Goal: Browse casually

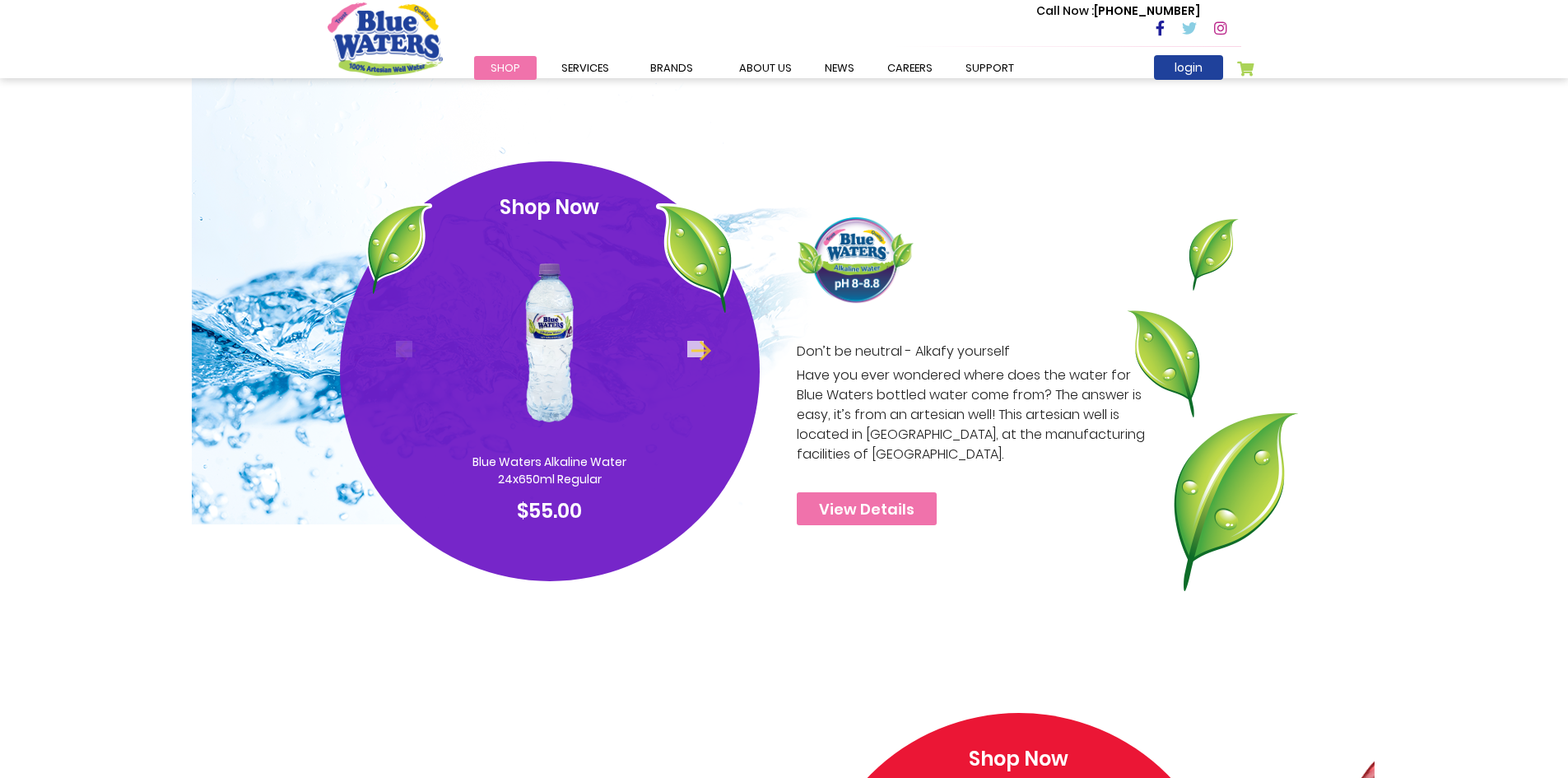
scroll to position [824, 0]
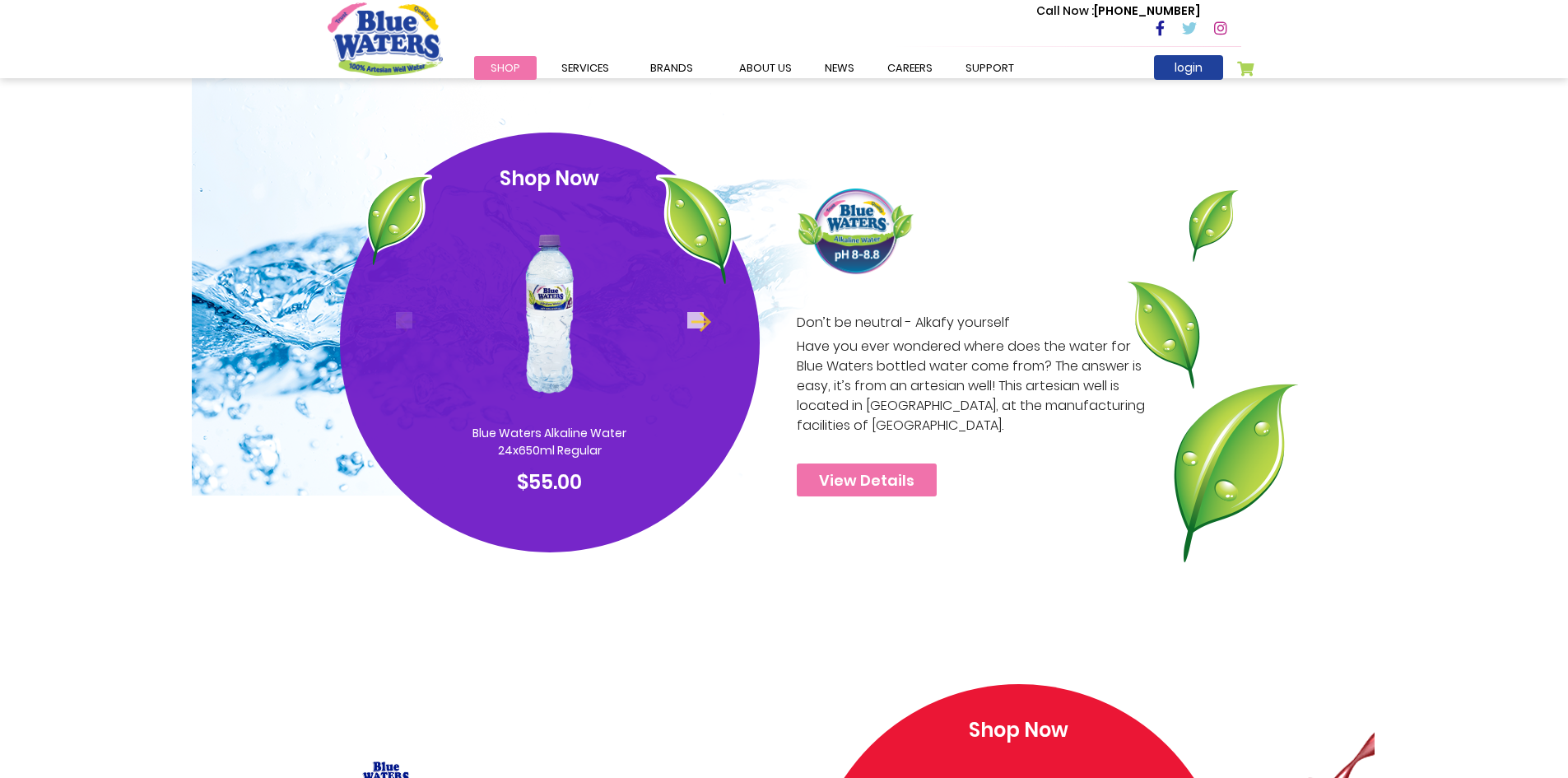
click at [587, 319] on img at bounding box center [550, 313] width 160 height 224
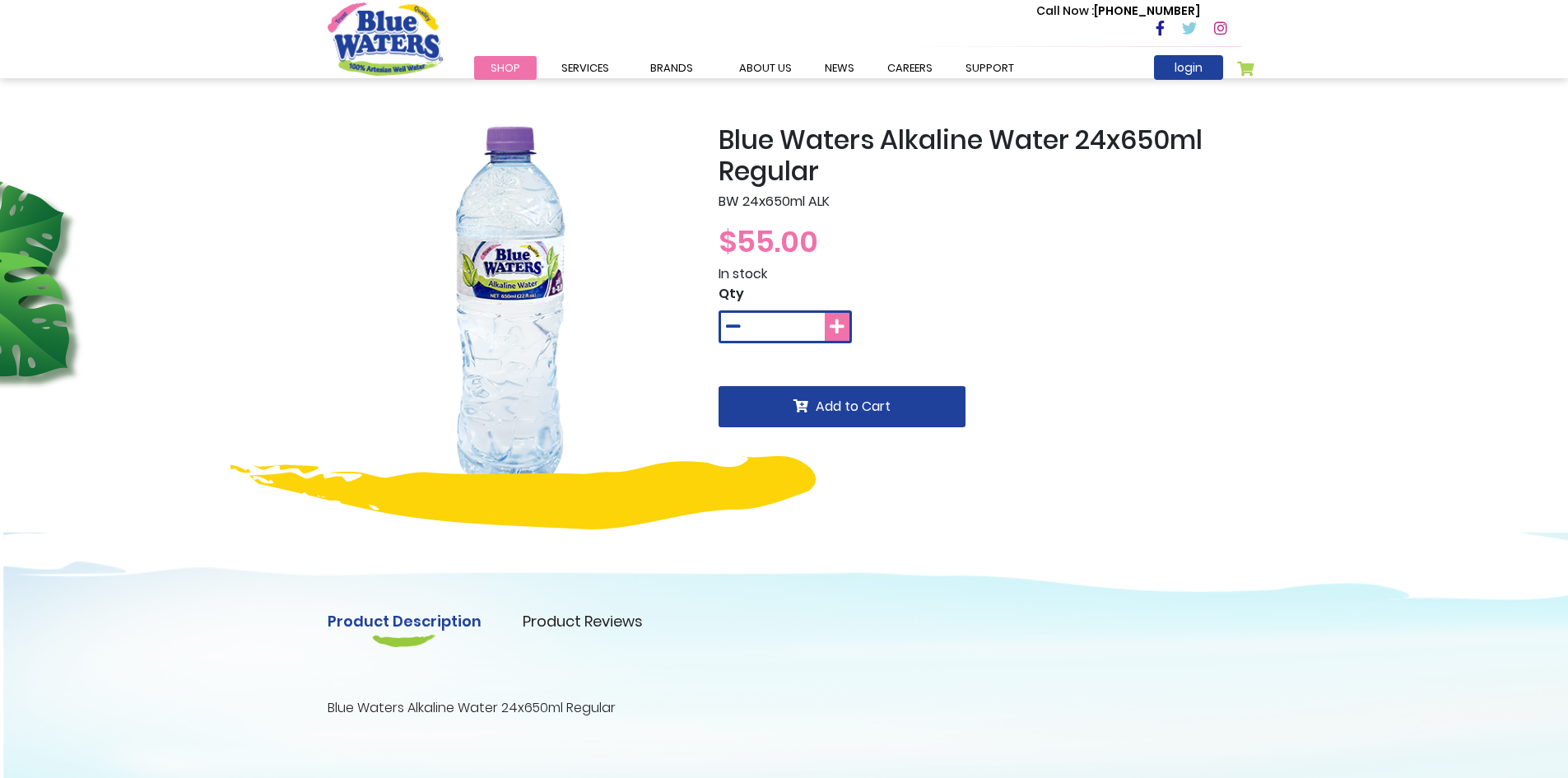
click at [831, 327] on icon at bounding box center [838, 326] width 15 height 16
click at [729, 331] on icon at bounding box center [734, 326] width 15 height 16
type input "*"
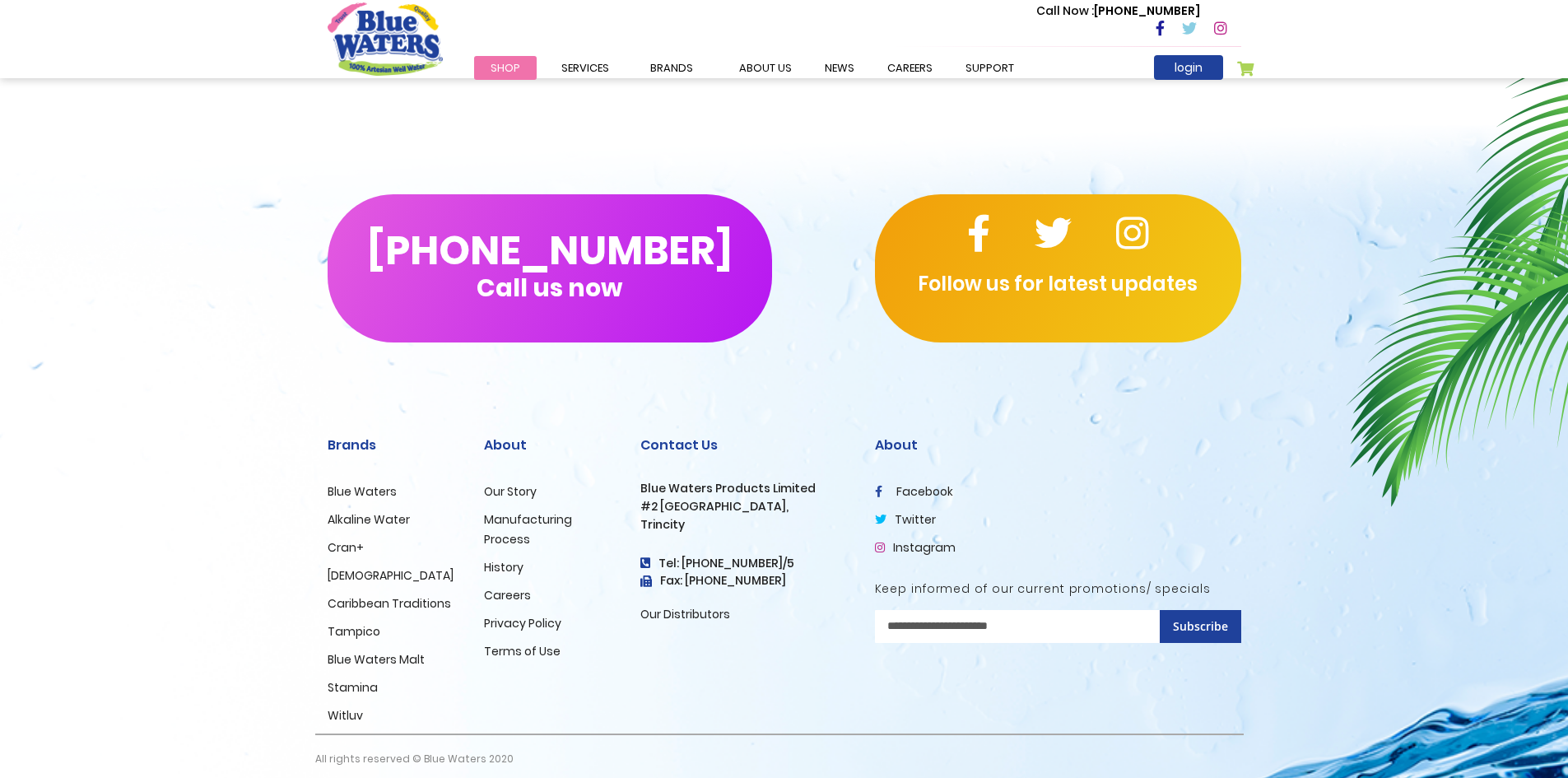
scroll to position [901, 0]
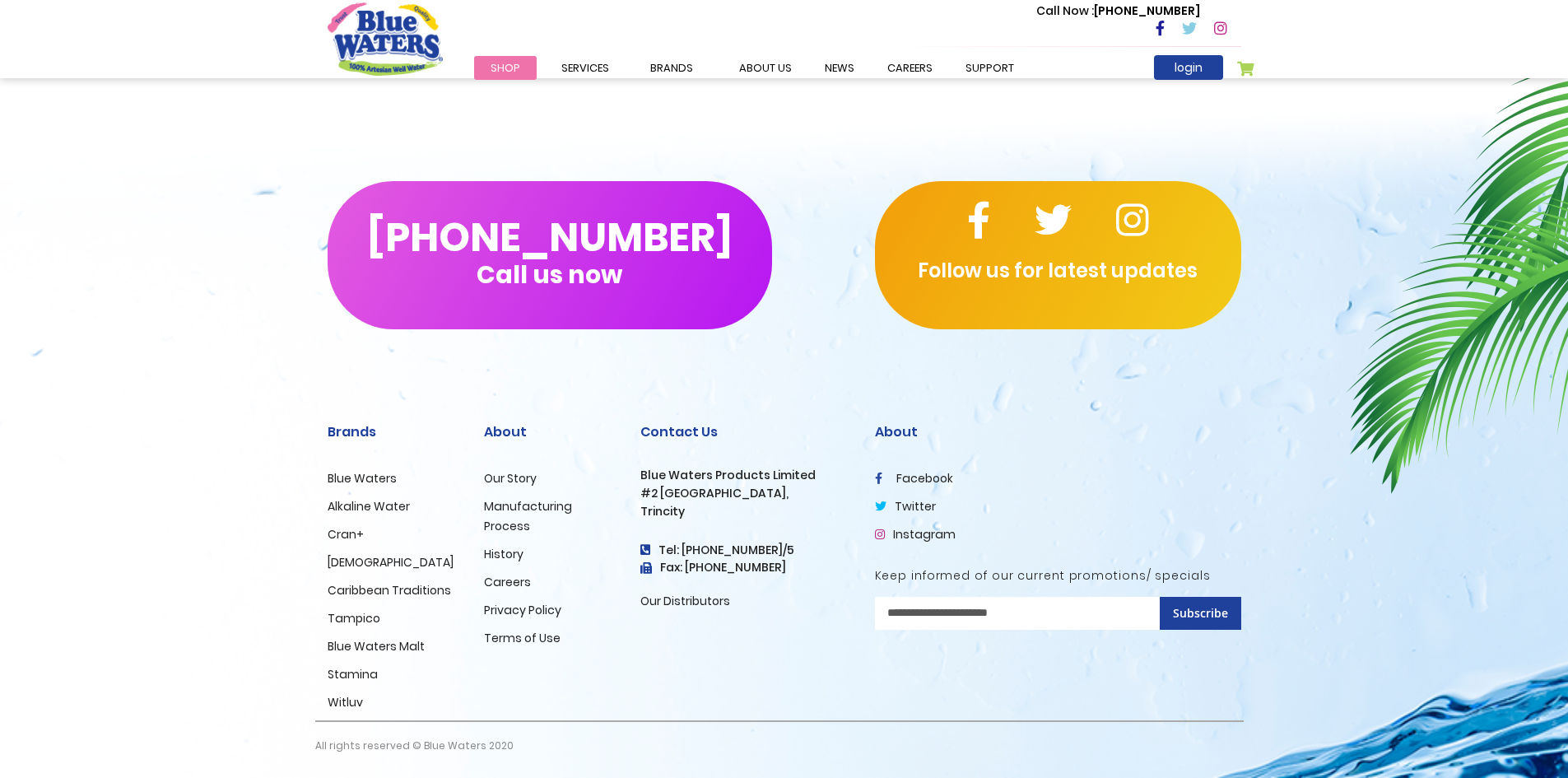
click at [347, 531] on link "Cran+" at bounding box center [346, 534] width 36 height 16
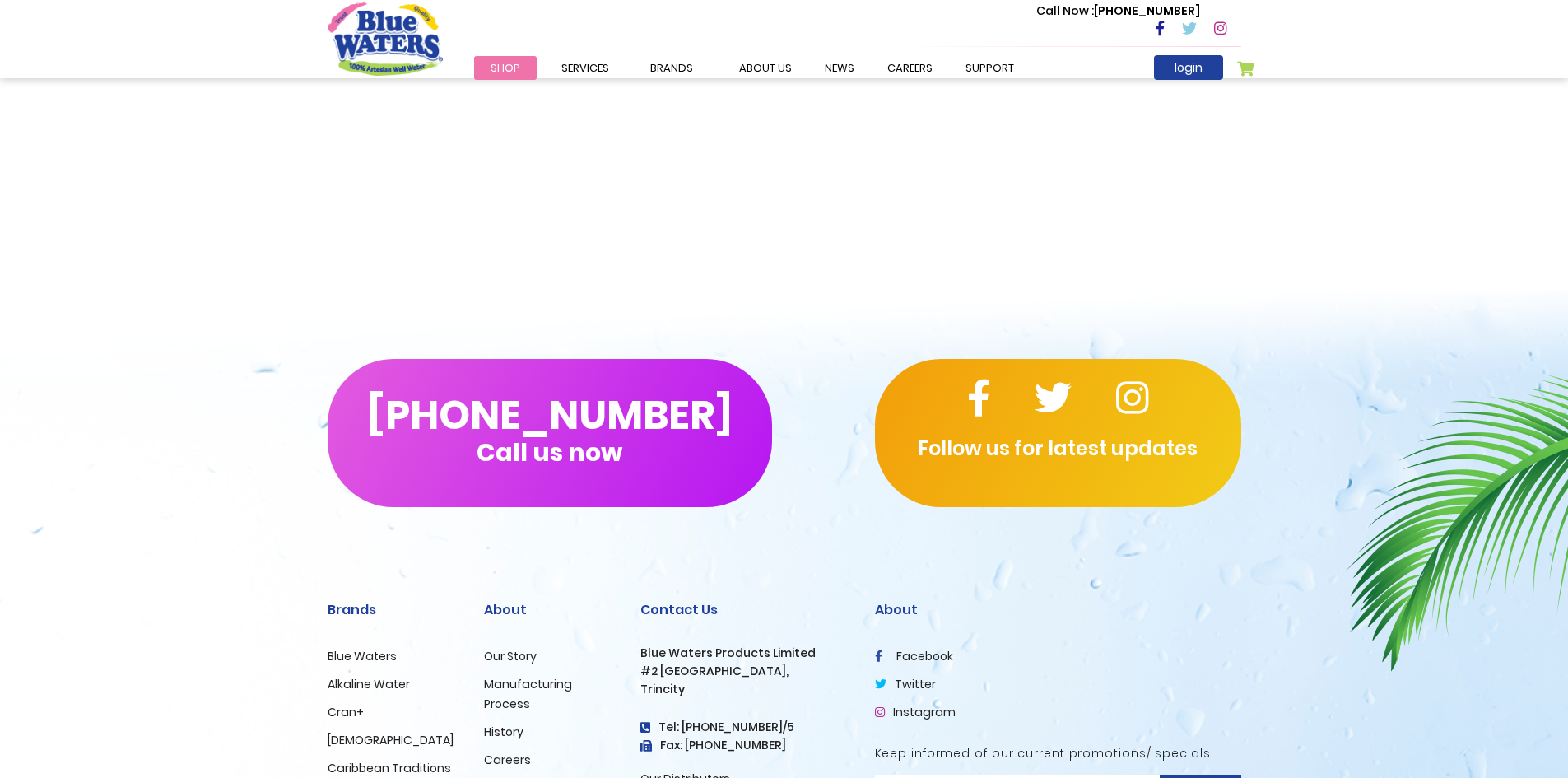
scroll to position [2288, 0]
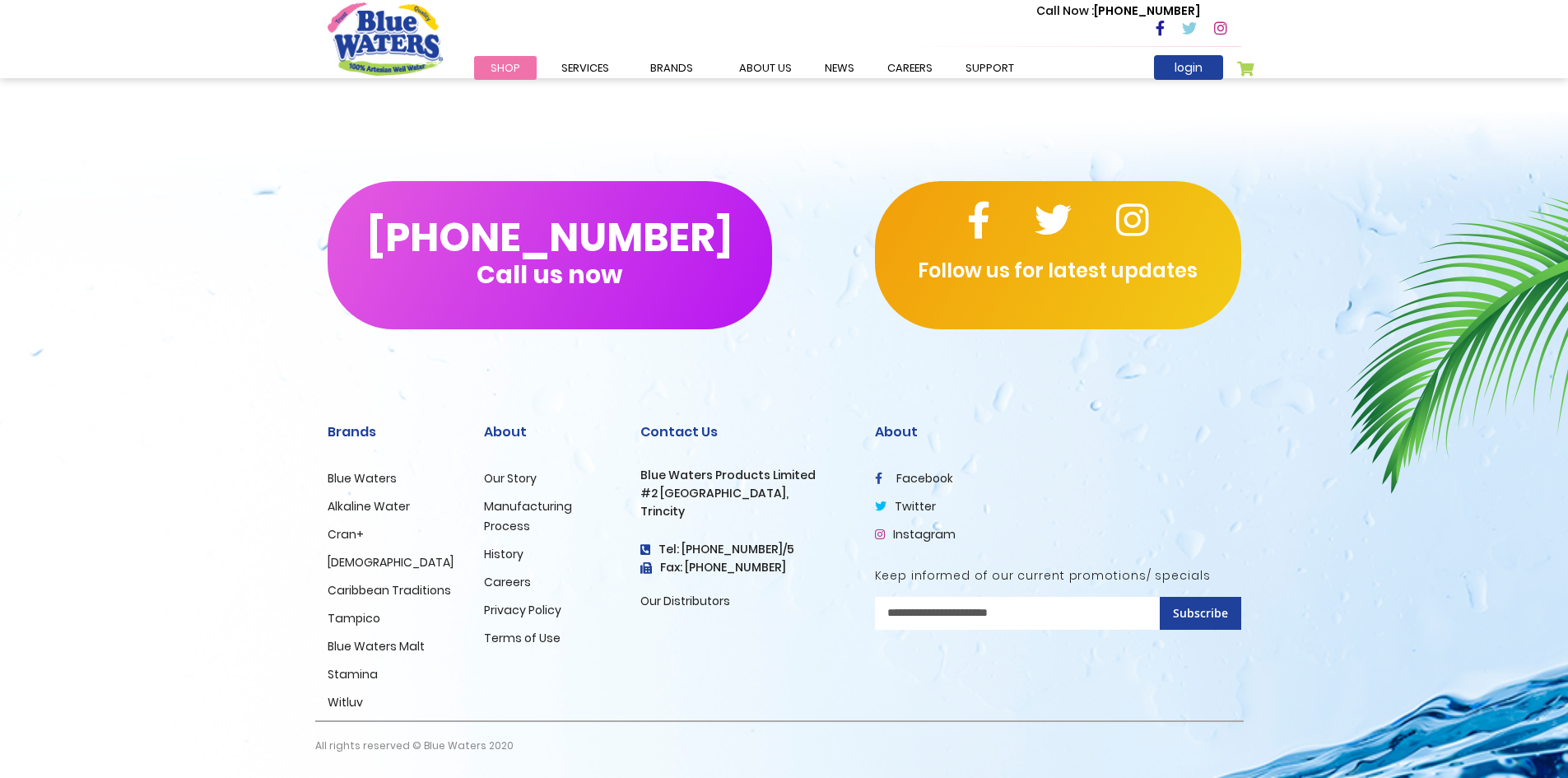
click at [353, 617] on link "Tampico" at bounding box center [354, 618] width 52 height 16
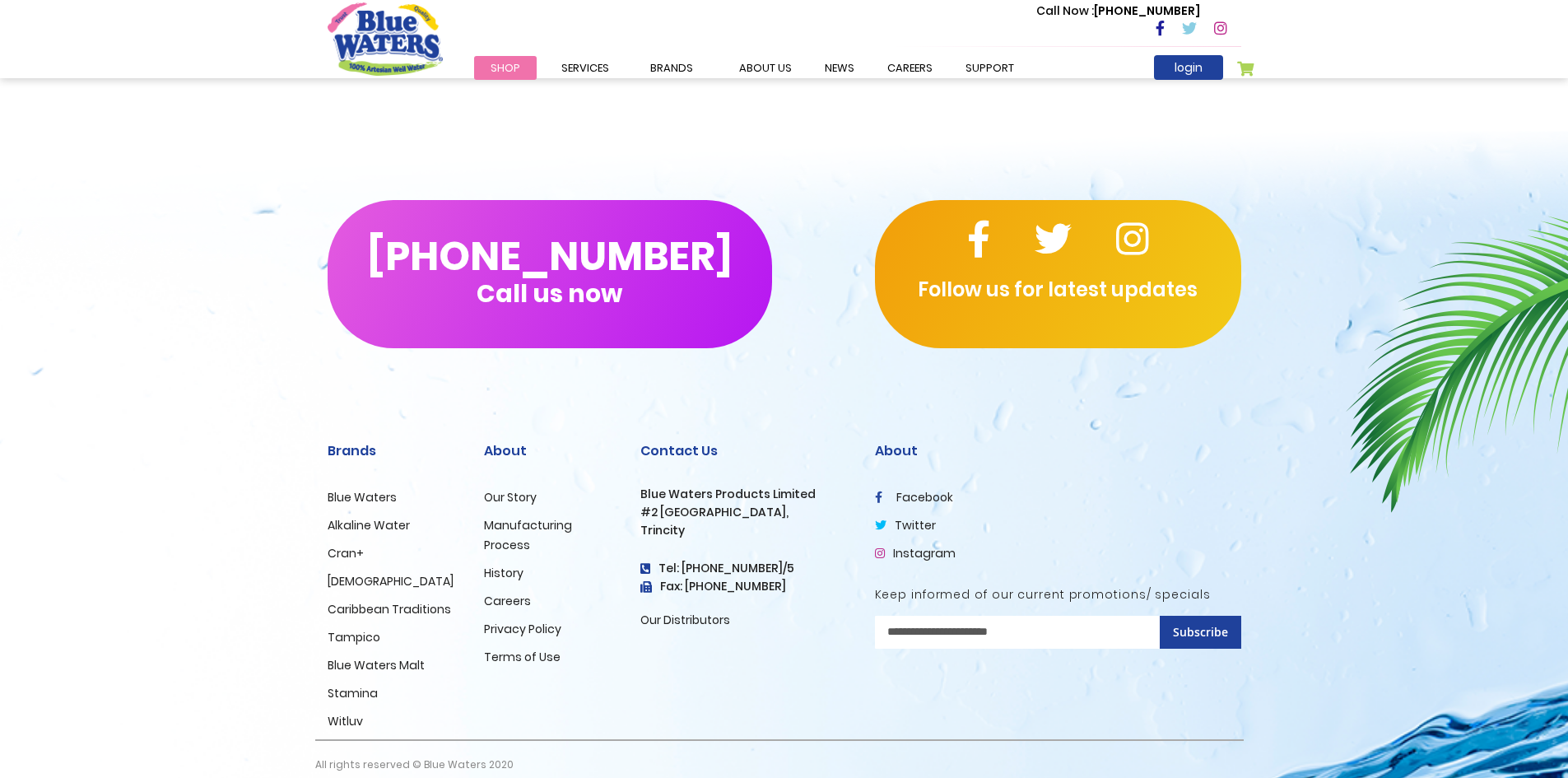
scroll to position [2010, 0]
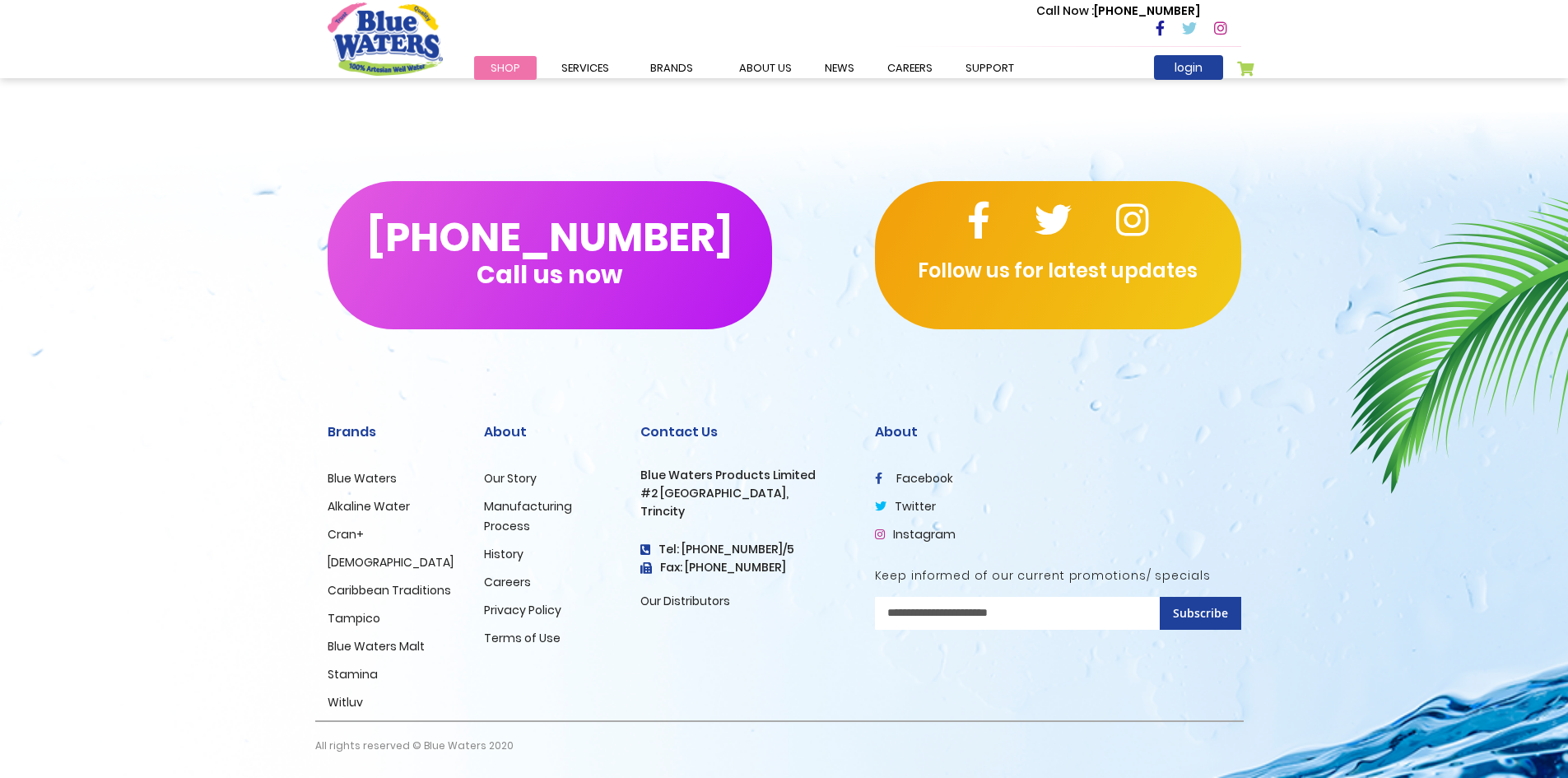
click at [346, 697] on link "Witluv" at bounding box center [345, 702] width 35 height 16
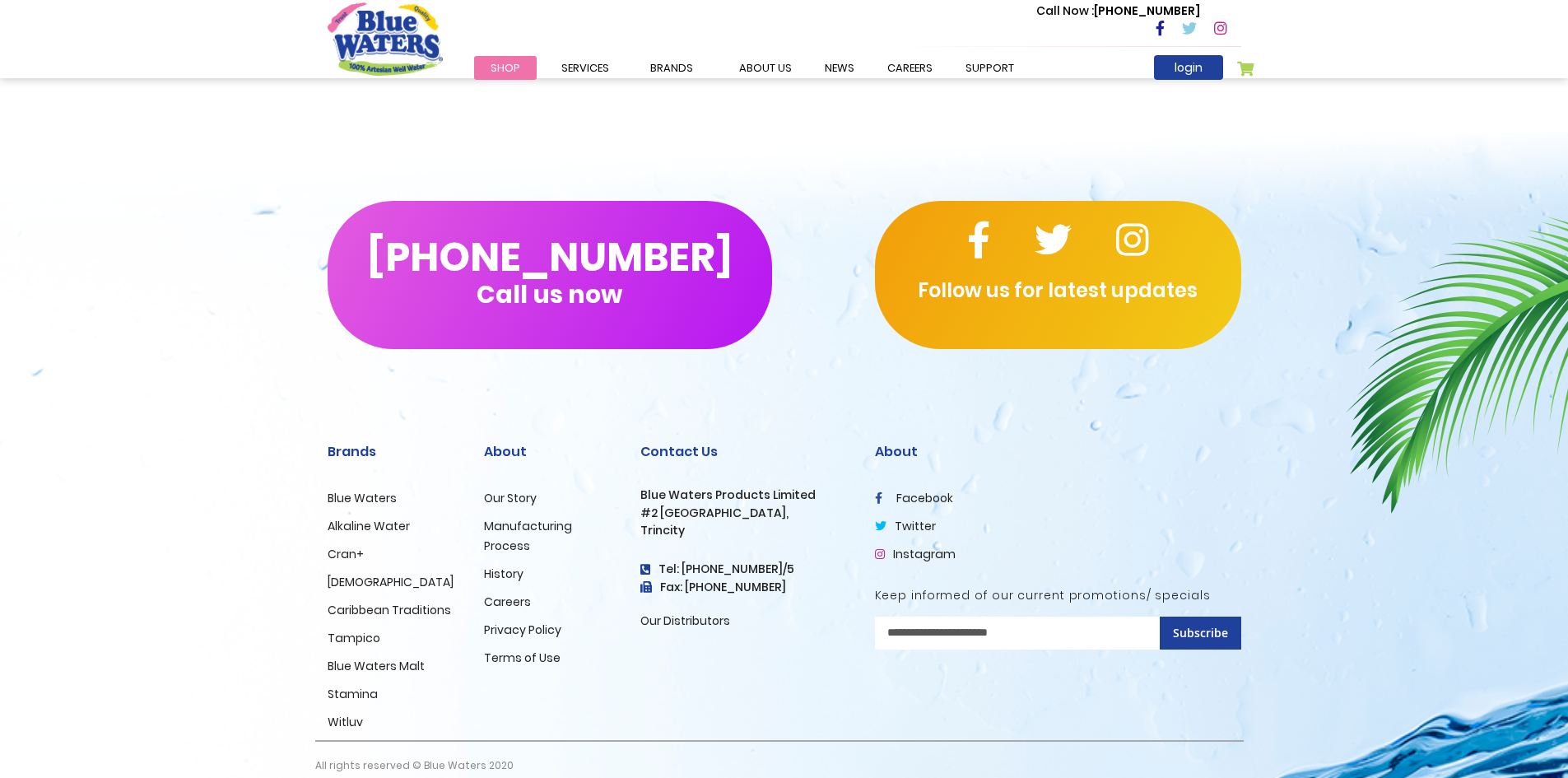
scroll to position [1939, 0]
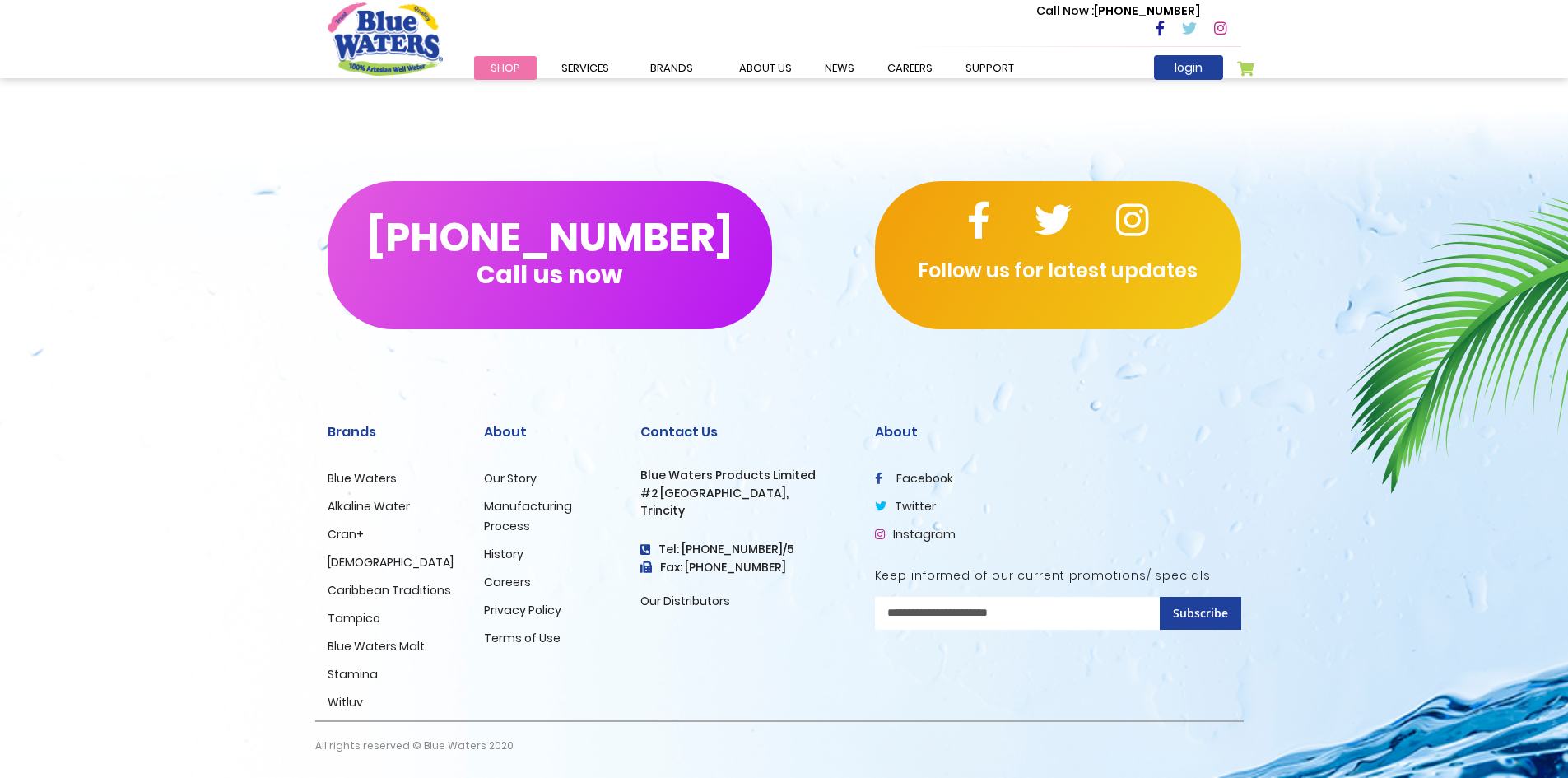
click at [368, 583] on link "Caribbean Traditions" at bounding box center [390, 590] width 124 height 16
click at [376, 596] on link "Caribbean Traditions" at bounding box center [390, 590] width 124 height 16
click at [432, 590] on link "Caribbean Traditions" at bounding box center [390, 590] width 124 height 16
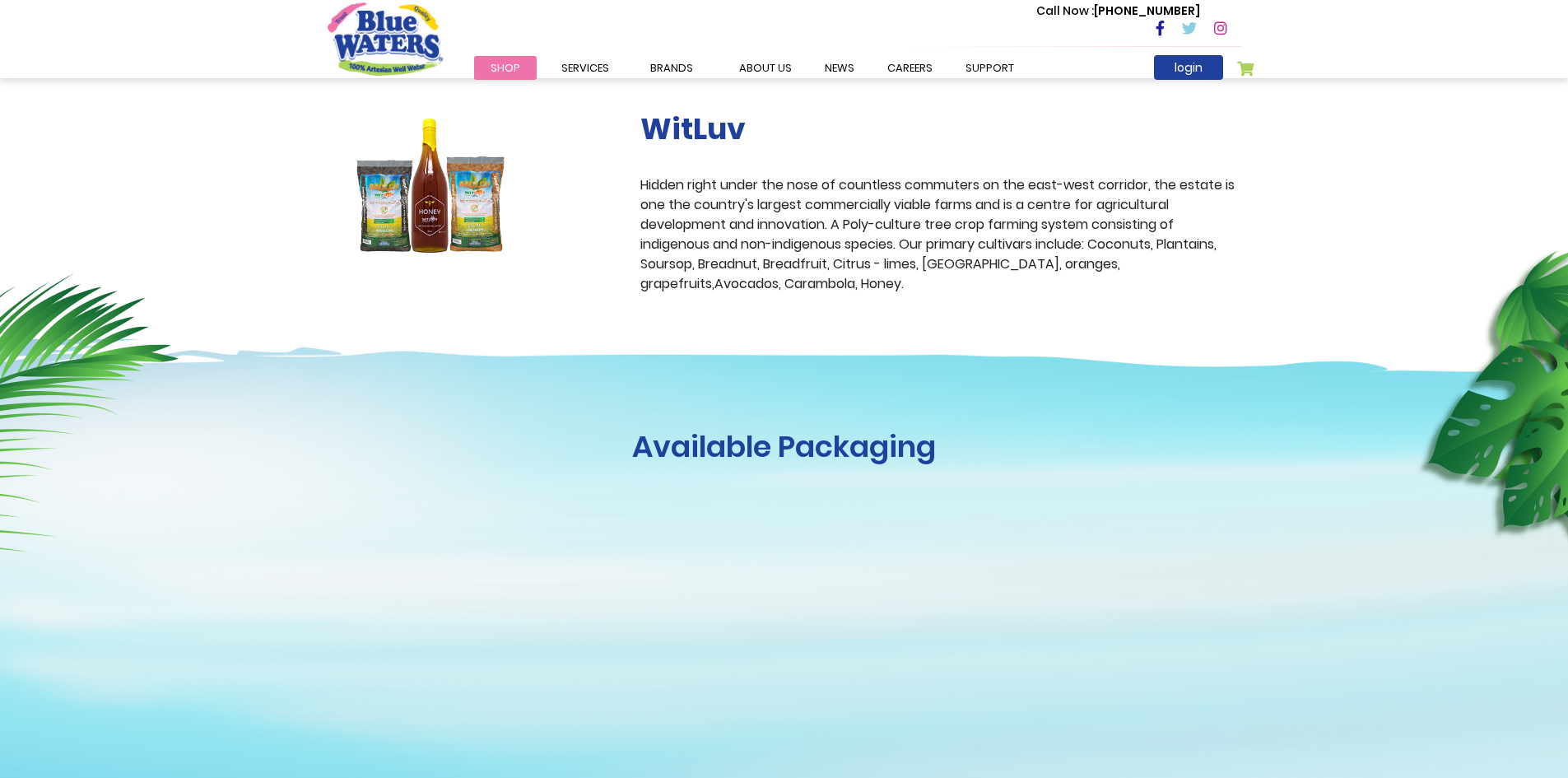
scroll to position [292, 0]
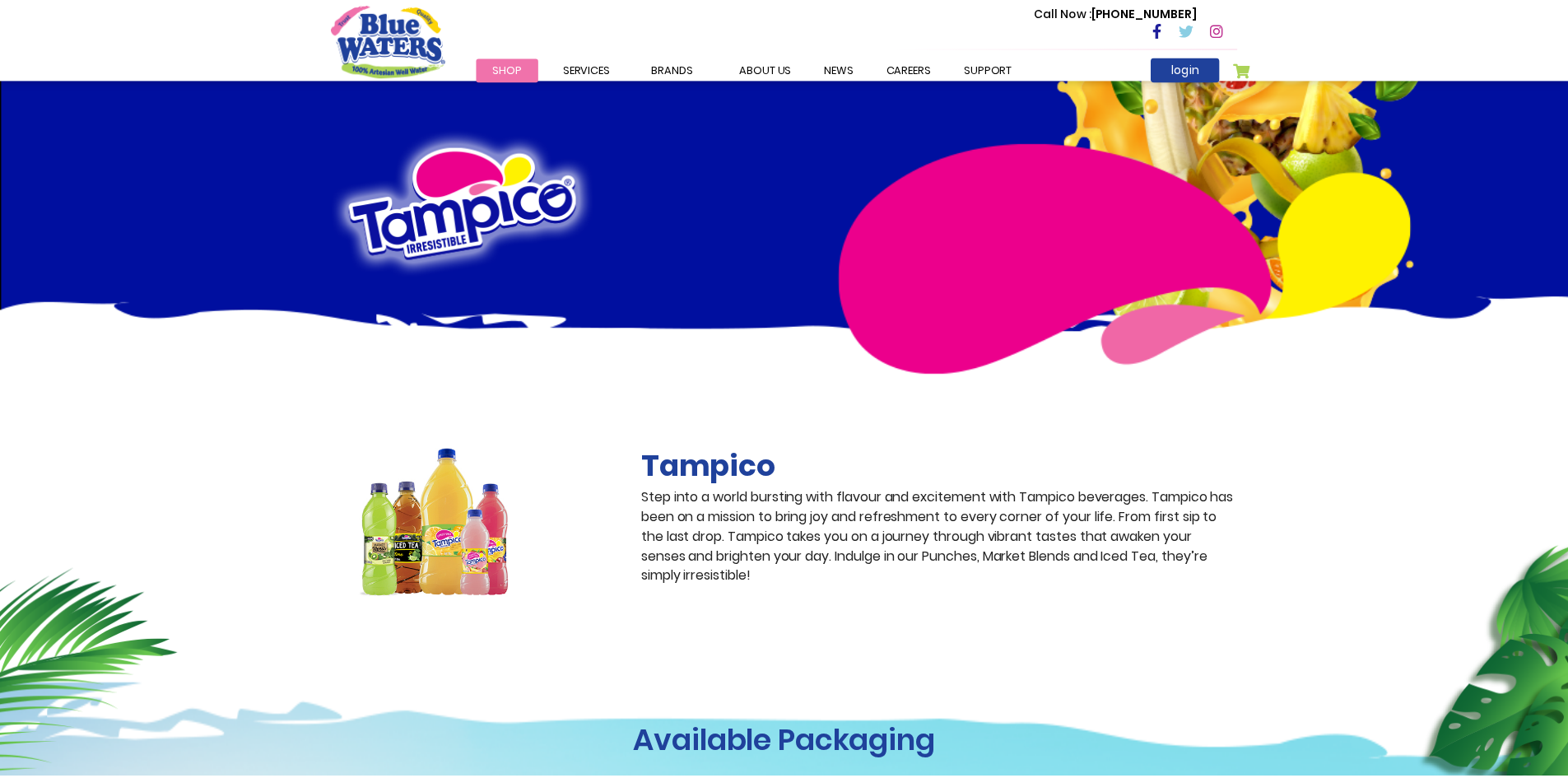
scroll to position [2010, 0]
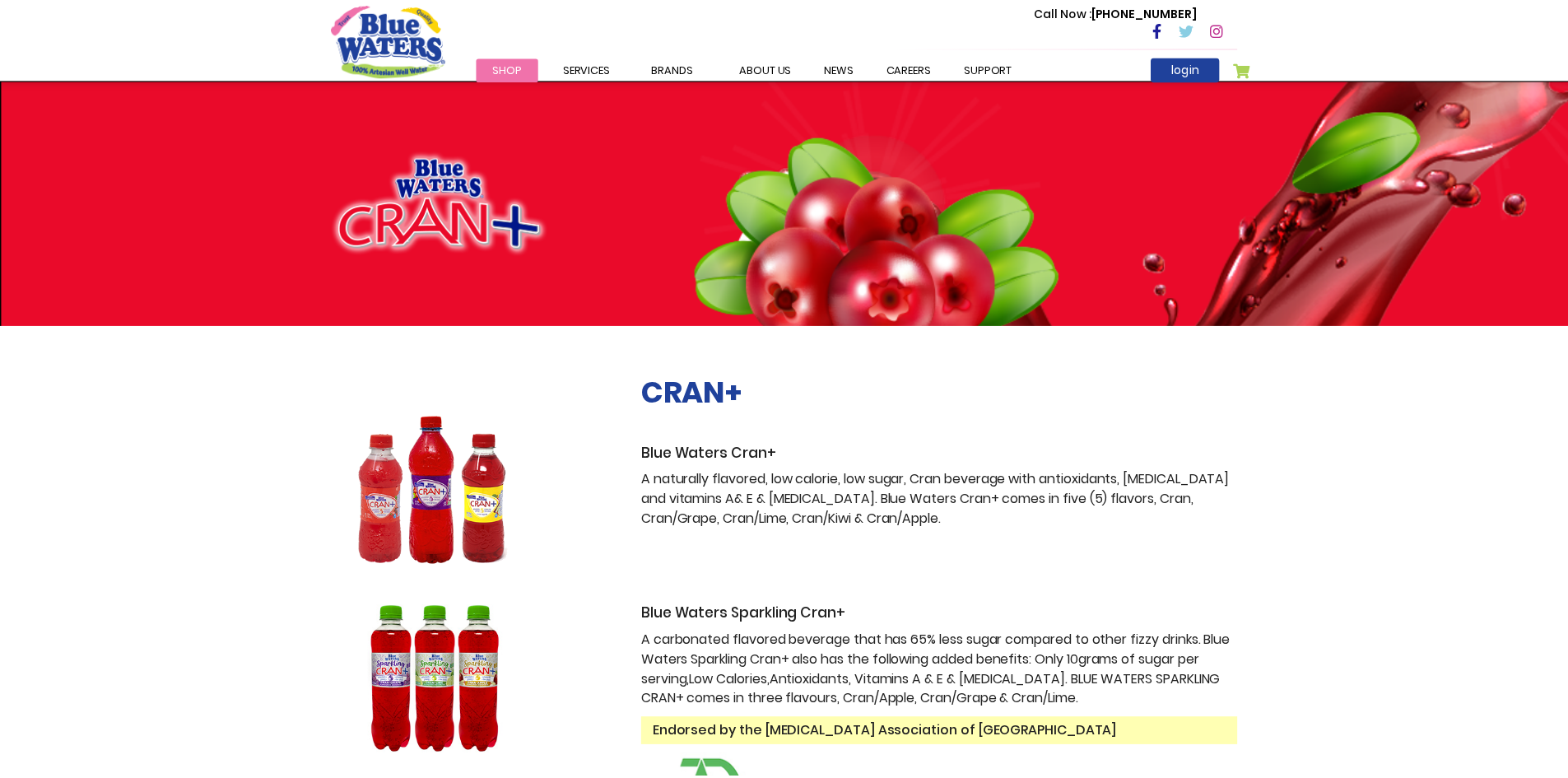
scroll to position [2288, 0]
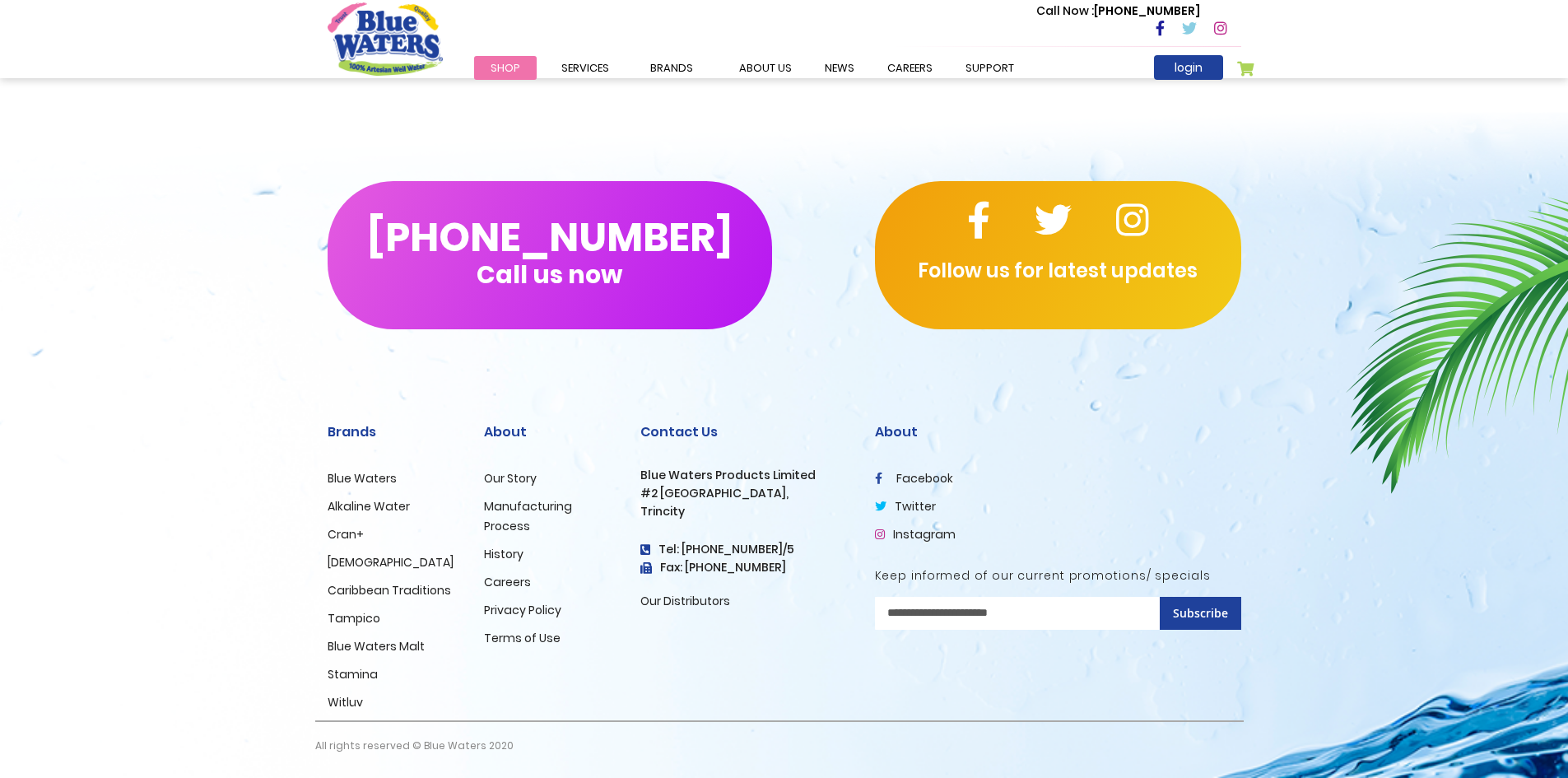
click at [261, 274] on div "[PHONE_NUMBER] Call us now Follow us for latest updates" at bounding box center [784, 255] width 1568 height 280
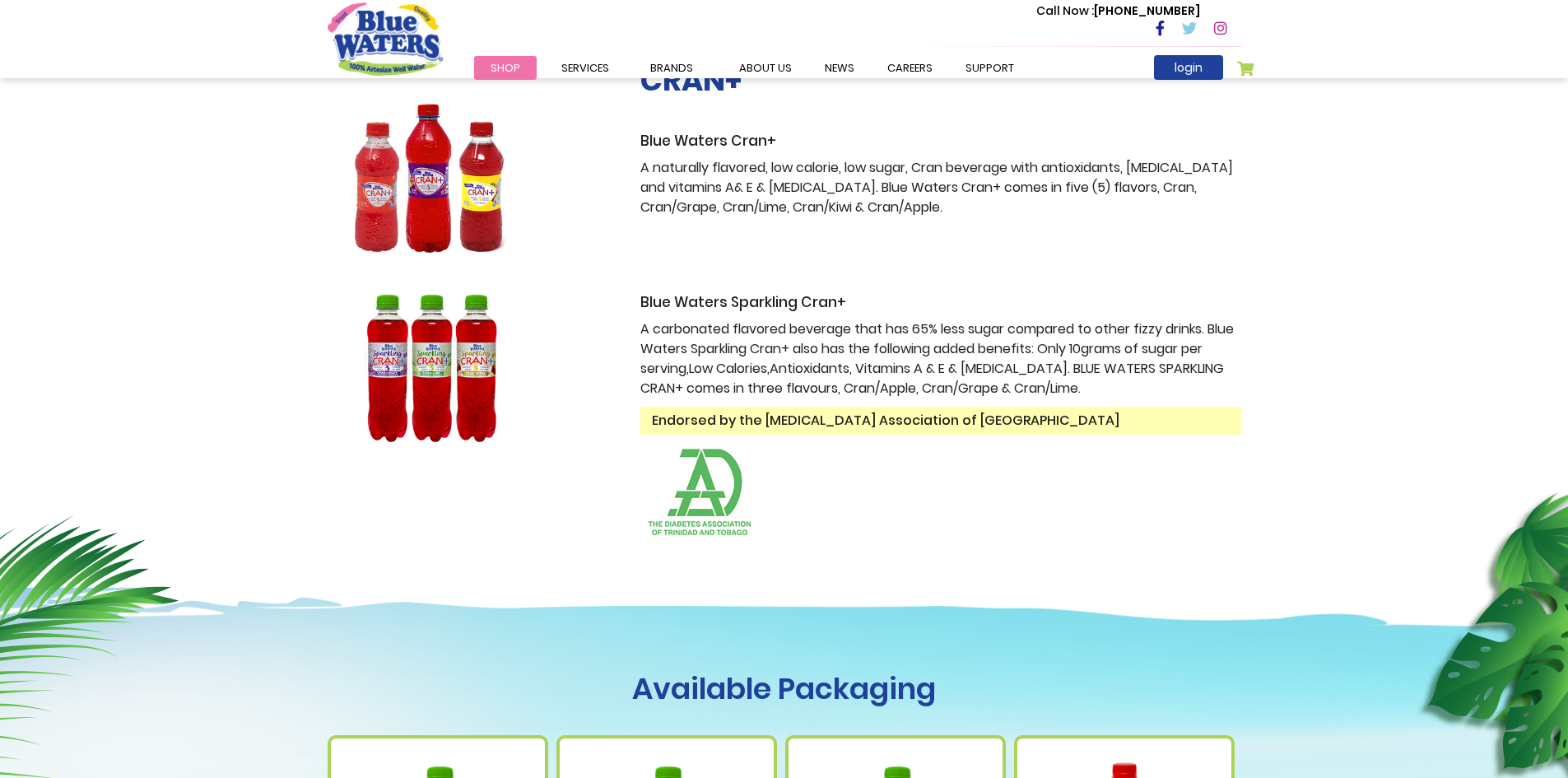
scroll to position [0, 0]
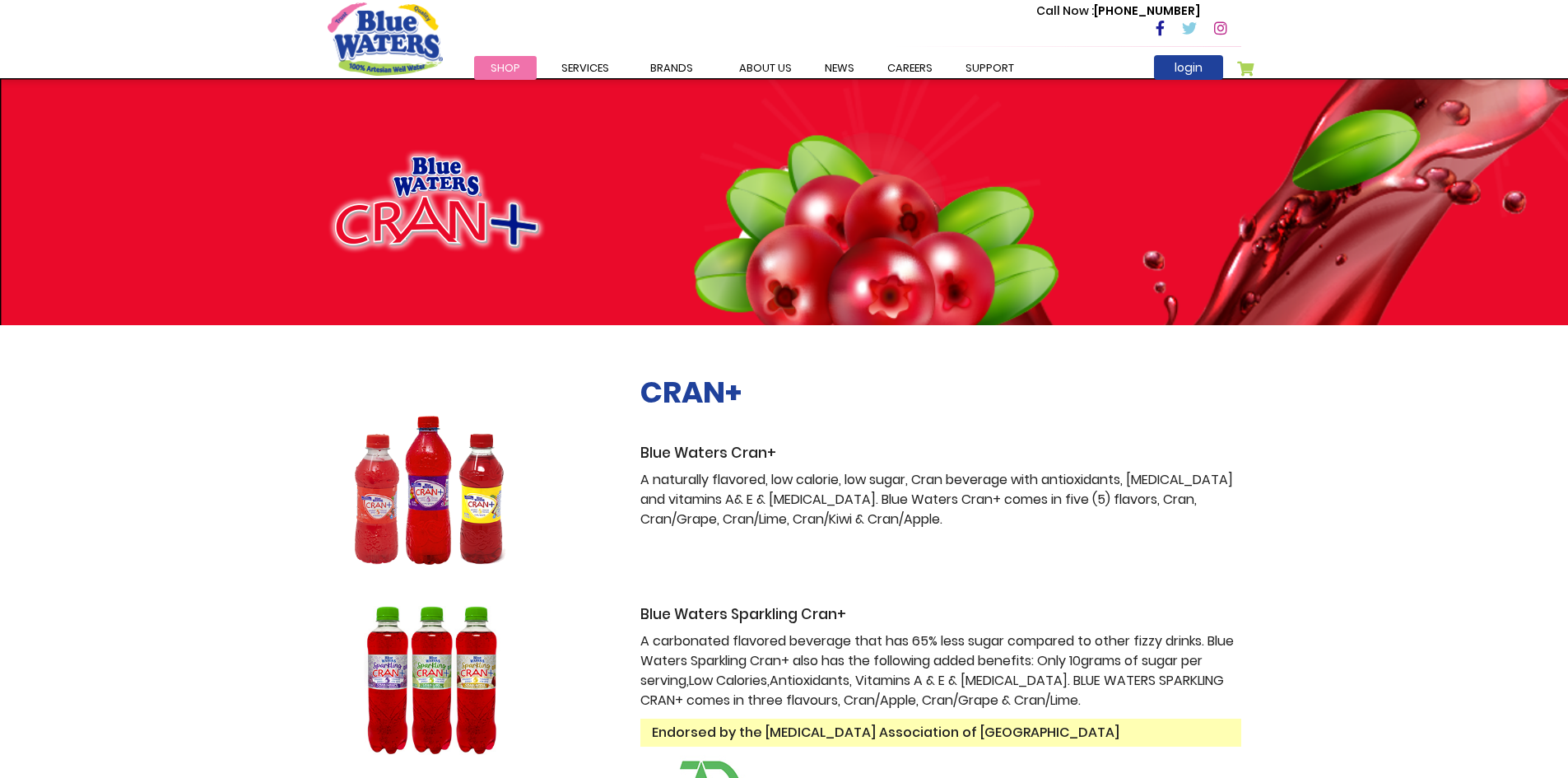
click at [1173, 8] on p "Call Now : [PHONE_NUMBER]" at bounding box center [1118, 11] width 164 height 17
click at [1143, 11] on p "Call Now : [PHONE_NUMBER]" at bounding box center [1118, 11] width 164 height 17
drag, startPoint x: 1152, startPoint y: 11, endPoint x: 1162, endPoint y: 11, distance: 10.0
click at [1152, 11] on p "Call Now : [PHONE_NUMBER]" at bounding box center [1118, 11] width 164 height 17
click at [1181, 10] on p "Call Now : [PHONE_NUMBER]" at bounding box center [1118, 11] width 164 height 17
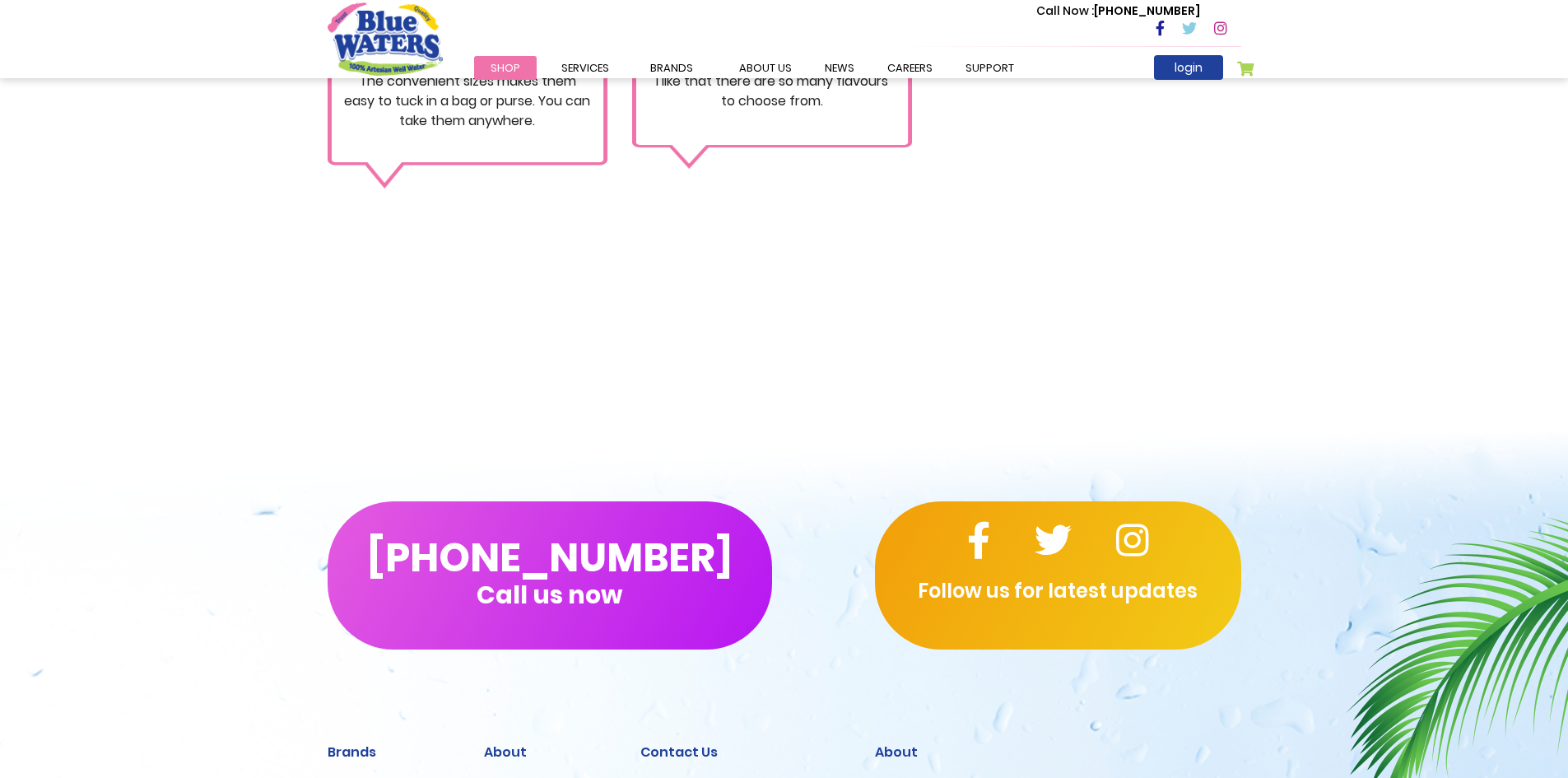
scroll to position [2141, 0]
